Goal: Task Accomplishment & Management: Manage account settings

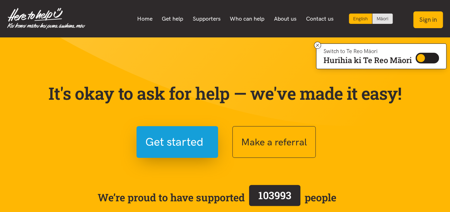
click at [432, 17] on button "Sign in" at bounding box center [428, 19] width 30 height 17
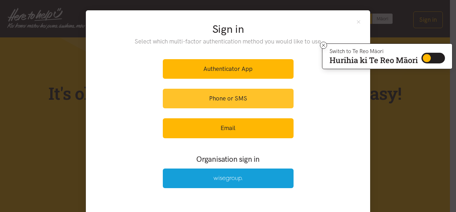
click at [216, 94] on link "Phone or SMS" at bounding box center [228, 99] width 131 height 20
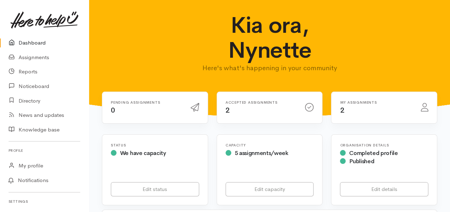
click at [369, 110] on div "My assignments 2" at bounding box center [375, 107] width 81 height 15
click at [153, 111] on div "Pending assignments 0" at bounding box center [146, 107] width 80 height 15
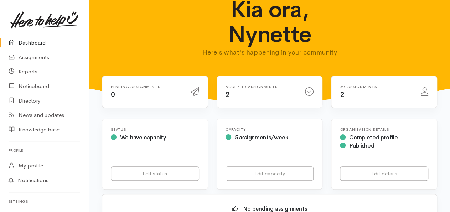
scroll to position [16, 0]
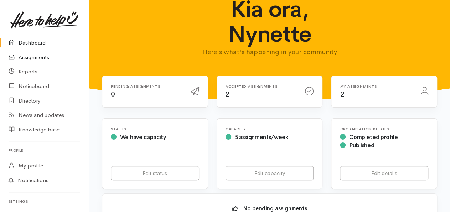
click at [40, 57] on link "Assignments" at bounding box center [44, 57] width 89 height 15
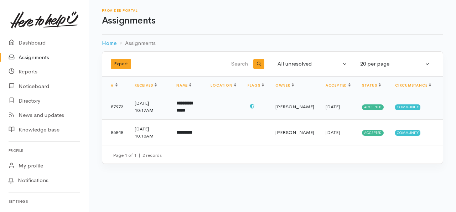
click at [230, 108] on td at bounding box center [223, 107] width 37 height 26
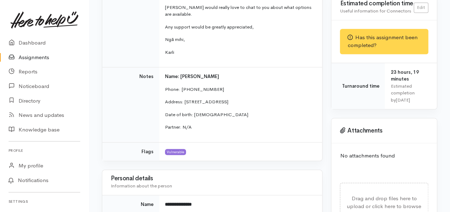
scroll to position [288, 0]
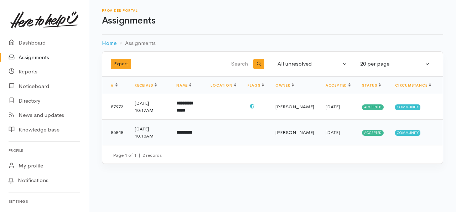
click at [192, 130] on b "*********" at bounding box center [184, 132] width 16 height 5
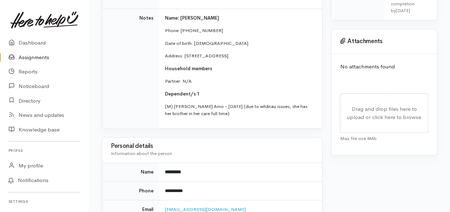
scroll to position [375, 0]
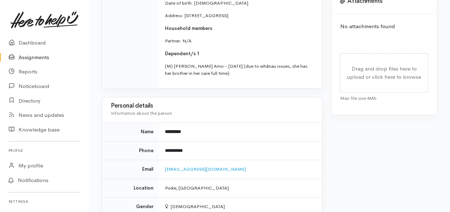
click at [239, 153] on tbody "**********" at bounding box center [212, 182] width 220 height 119
drag, startPoint x: 447, startPoint y: 116, endPoint x: 453, endPoint y: 117, distance: 6.1
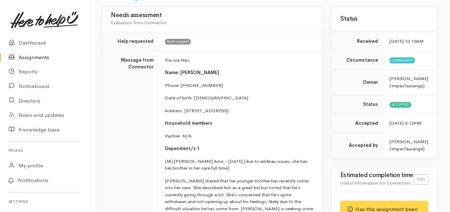
scroll to position [0, 0]
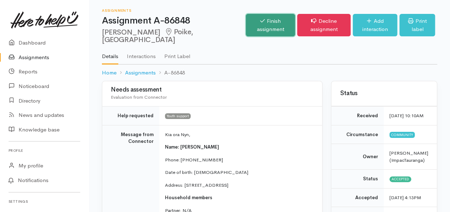
click at [246, 18] on link "Finish assignment" at bounding box center [270, 25] width 49 height 22
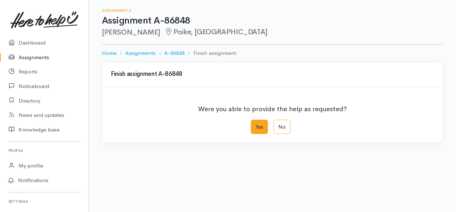
click at [259, 126] on label "Yes" at bounding box center [259, 127] width 17 height 15
click at [255, 124] on input "Yes" at bounding box center [253, 122] width 5 height 5
radio input "true"
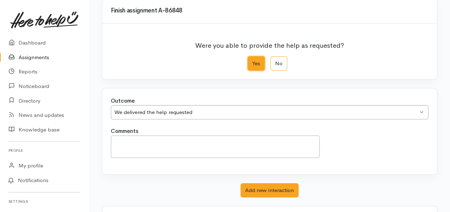
scroll to position [75, 0]
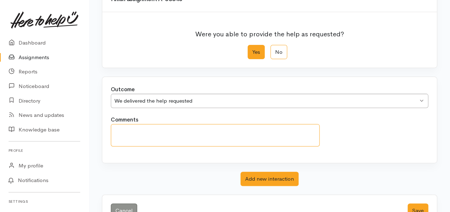
click at [117, 128] on textarea "Comments" at bounding box center [215, 135] width 209 height 22
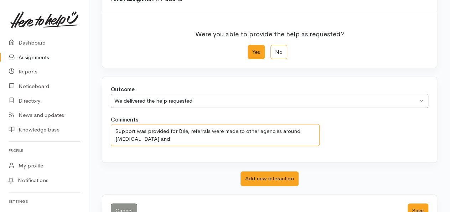
click at [158, 139] on textarea "Support was provided for Brie, referrals were made to other agencies around gri…" at bounding box center [215, 135] width 209 height 22
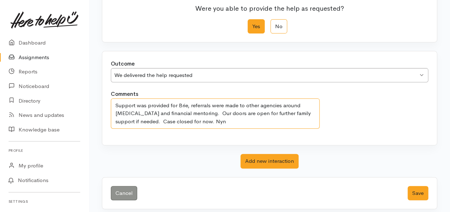
scroll to position [104, 0]
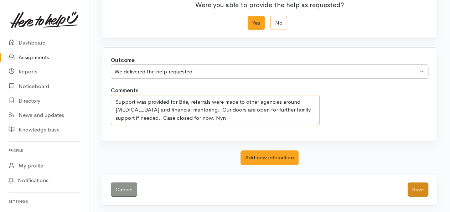
type textarea "Support was provided for Brie, referrals were made to other agencies around gri…"
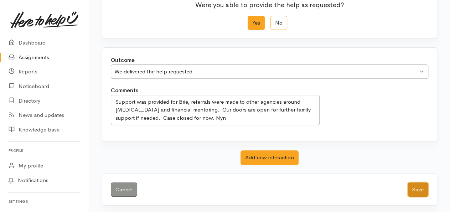
click at [414, 188] on button "Save" at bounding box center [417, 189] width 21 height 15
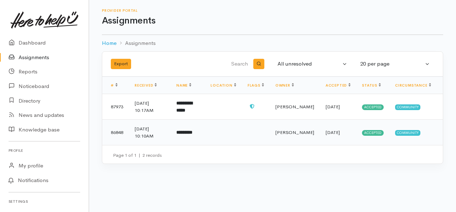
click at [205, 132] on td "*********" at bounding box center [188, 133] width 34 height 26
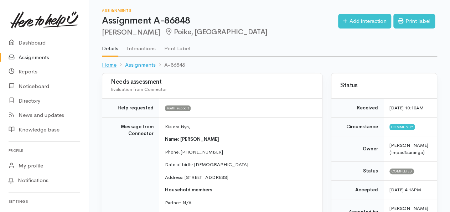
click at [109, 64] on link "Home" at bounding box center [109, 65] width 15 height 8
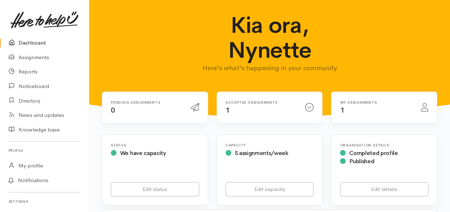
click at [251, 112] on div "Accepted assignments 1" at bounding box center [261, 107] width 80 height 15
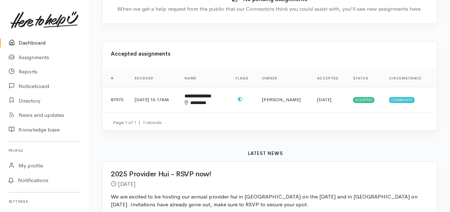
scroll to position [223, 0]
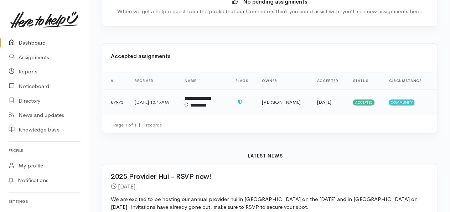
click at [230, 101] on td "**********" at bounding box center [204, 102] width 51 height 26
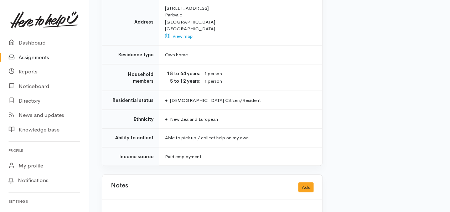
scroll to position [648, 0]
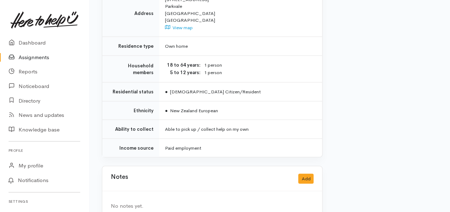
click at [160, 171] on div "Notes Add" at bounding box center [212, 178] width 203 height 15
click at [309, 173] on button "Add" at bounding box center [305, 178] width 15 height 10
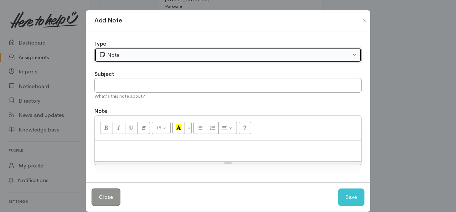
click at [129, 54] on div "Note" at bounding box center [224, 55] width 251 height 8
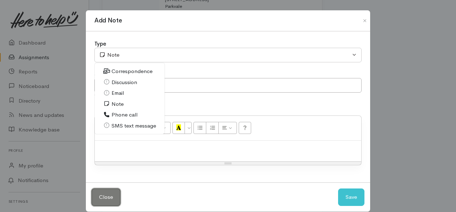
click at [104, 193] on button "Close" at bounding box center [106, 196] width 29 height 17
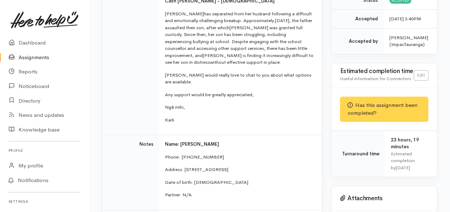
scroll to position [224, 0]
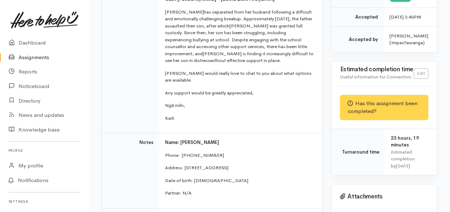
click at [371, 116] on div "Has this assignment been completed?" at bounding box center [384, 107] width 88 height 25
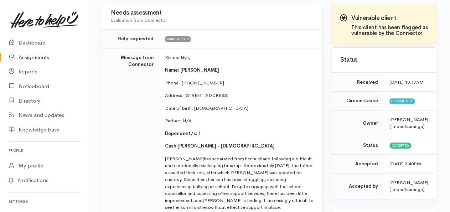
scroll to position [0, 0]
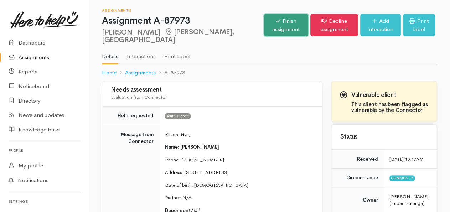
click at [264, 25] on link "Finish assignment" at bounding box center [286, 25] width 45 height 22
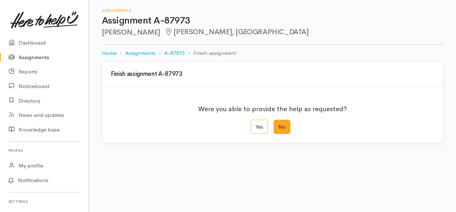
click at [280, 129] on label "No" at bounding box center [281, 127] width 17 height 15
click at [278, 124] on input "No" at bounding box center [275, 122] width 5 height 5
radio input "true"
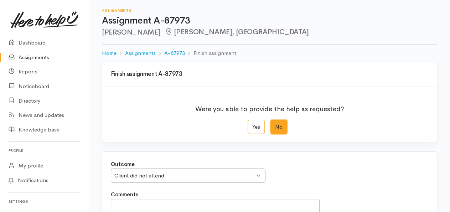
click at [260, 175] on div "Client did not attend Client did not attend" at bounding box center [188, 175] width 155 height 15
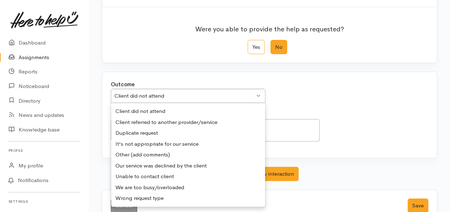
scroll to position [80, 0]
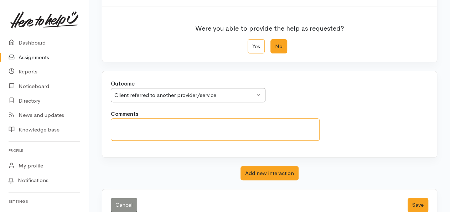
click at [130, 127] on textarea "Comments" at bounding box center [215, 129] width 209 height 22
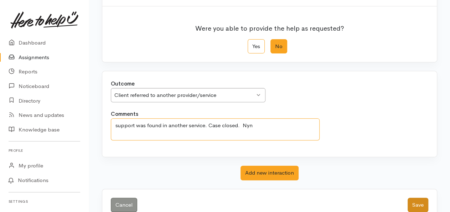
type textarea "support was found in another service. Case closed. Nyn"
click at [421, 203] on button "Save" at bounding box center [417, 205] width 21 height 15
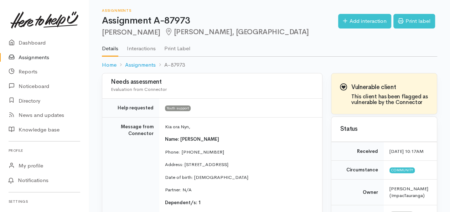
click at [39, 58] on link "Assignments" at bounding box center [44, 57] width 89 height 15
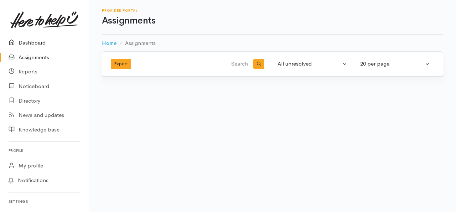
click at [30, 42] on link "Dashboard" at bounding box center [44, 43] width 89 height 15
